Goal: Transaction & Acquisition: Book appointment/travel/reservation

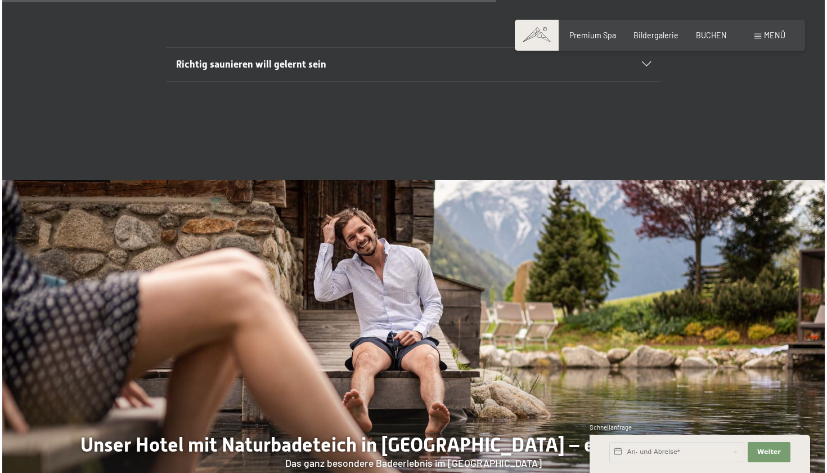
scroll to position [3715, 0]
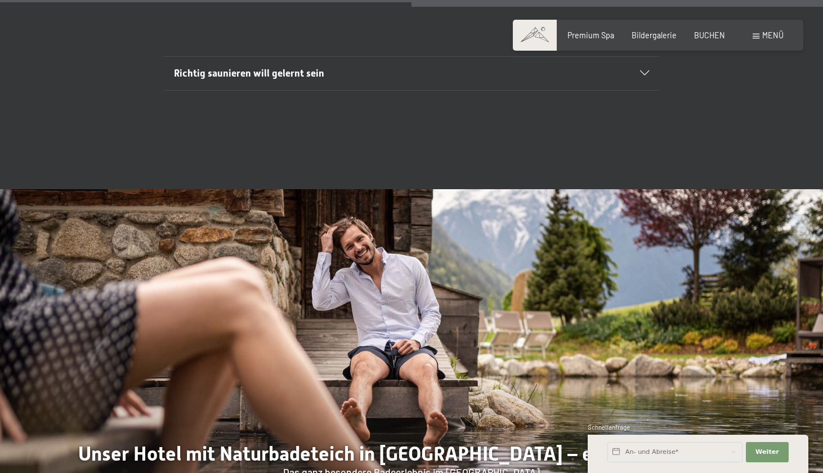
click at [755, 39] on div "Menü" at bounding box center [767, 35] width 31 height 11
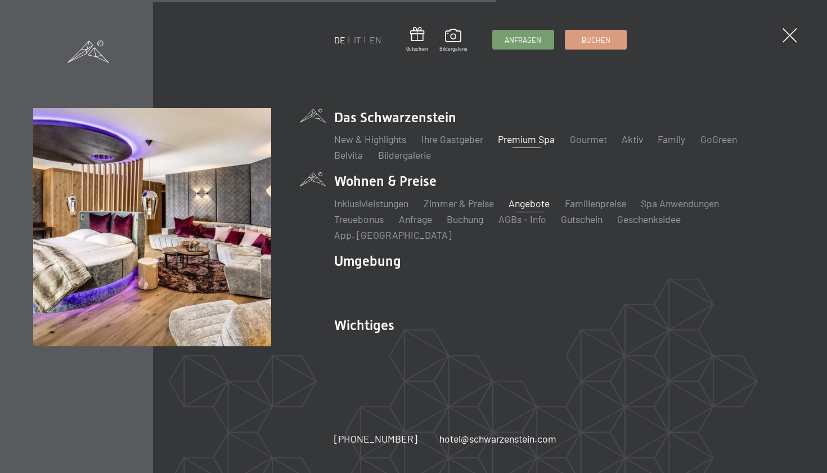
click at [530, 209] on link "Angebote" at bounding box center [529, 203] width 41 height 12
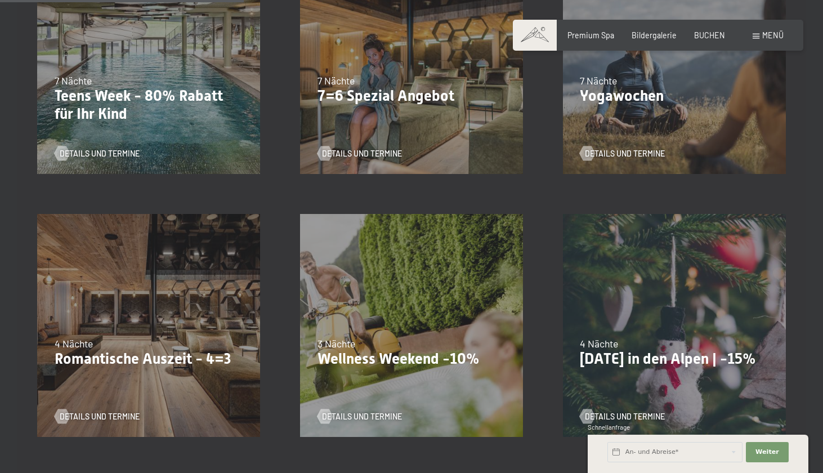
scroll to position [632, 0]
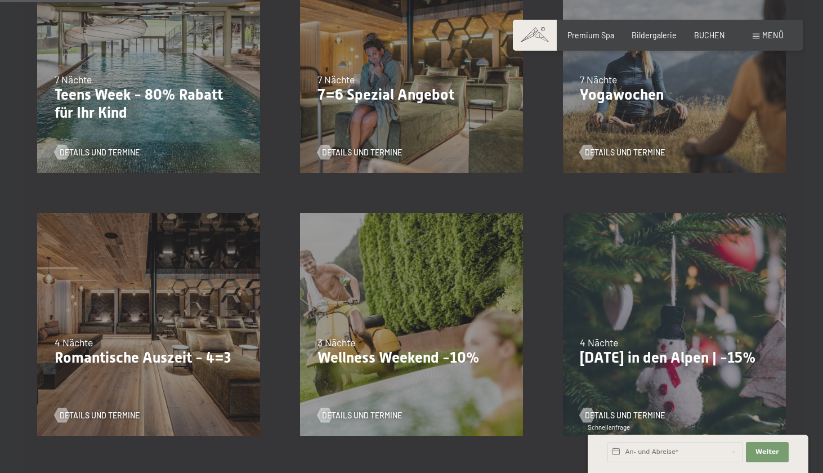
click at [379, 300] on div "13.11.–[DATE] 11.12.–[DATE] 15.01.–[DATE] 12.03.–[DATE] 14.05.–[DATE] 05.11.–[D…" at bounding box center [411, 323] width 263 height 263
click at [370, 416] on span "Details und Termine" at bounding box center [373, 415] width 80 height 11
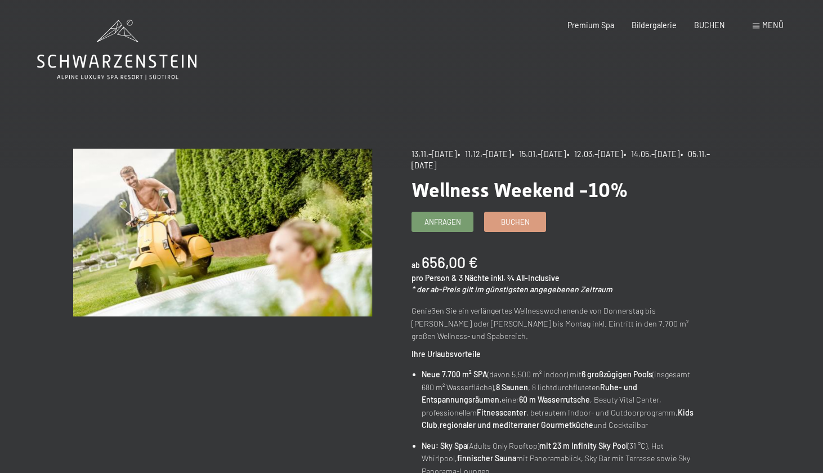
click at [155, 61] on icon at bounding box center [116, 50] width 159 height 60
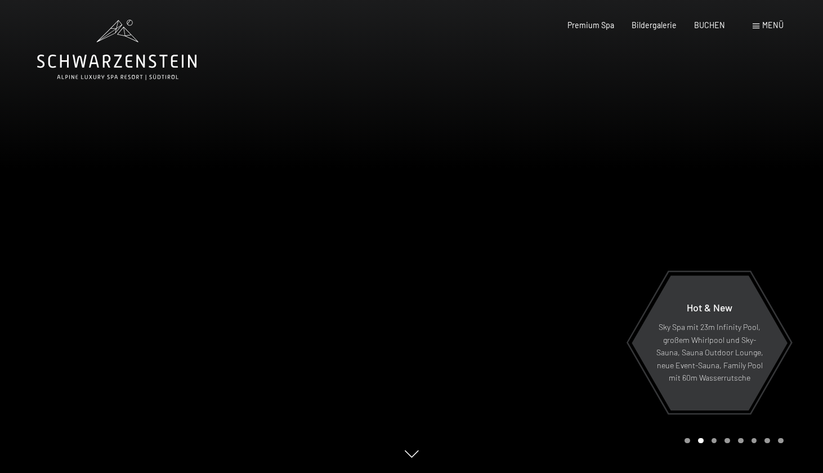
click at [633, 210] on div at bounding box center [616, 236] width 411 height 473
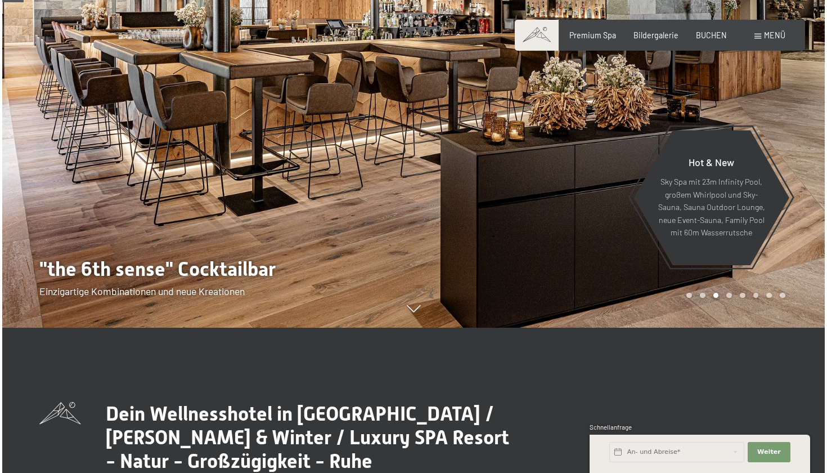
scroll to position [120, 0]
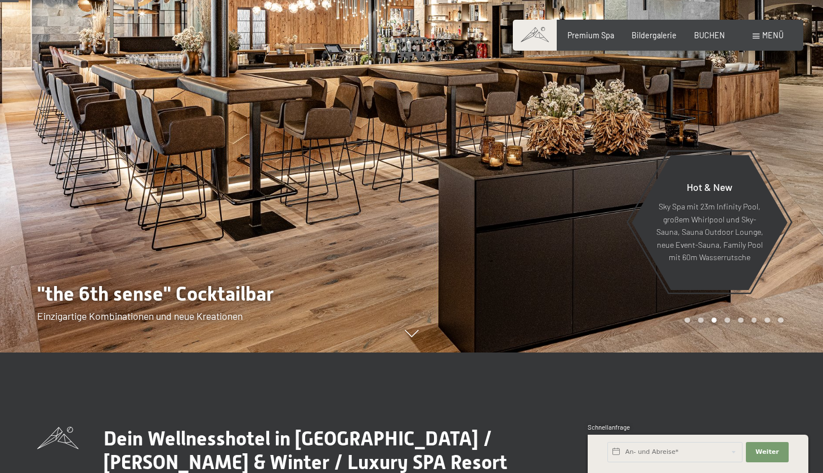
click at [758, 37] on span at bounding box center [755, 36] width 7 height 5
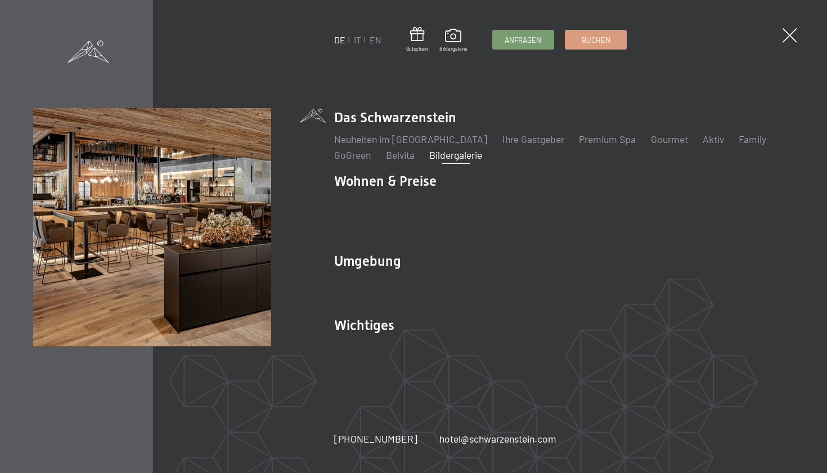
click at [474, 161] on link "Bildergalerie" at bounding box center [455, 155] width 53 height 12
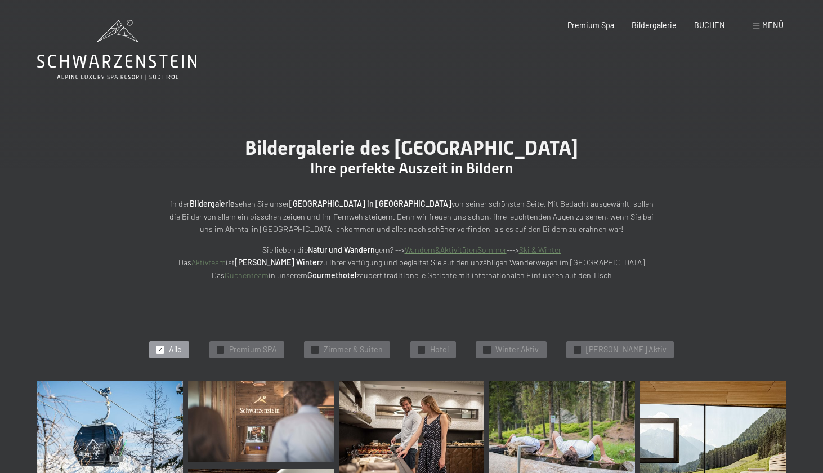
click at [128, 63] on icon at bounding box center [116, 50] width 159 height 60
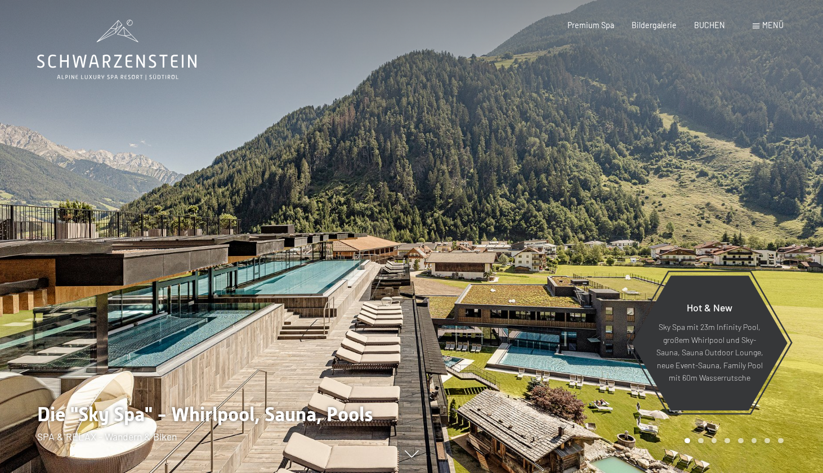
click at [767, 28] on span "Menü" at bounding box center [772, 25] width 21 height 10
